Goal: Navigation & Orientation: Find specific page/section

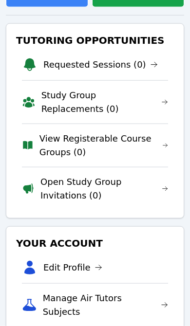
scroll to position [171, 0]
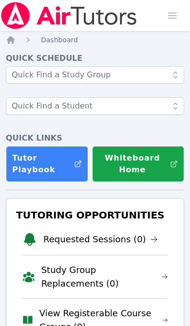
scroll to position [75, 0]
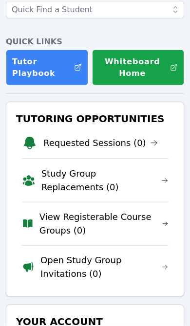
click at [124, 216] on link "View Registerable Course Groups (0)" at bounding box center [103, 223] width 128 height 27
